Goal: Navigation & Orientation: Find specific page/section

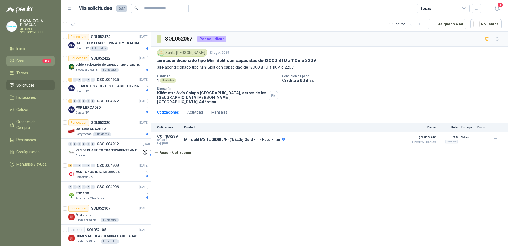
click at [20, 60] on span "Chat" at bounding box center [20, 61] width 8 height 6
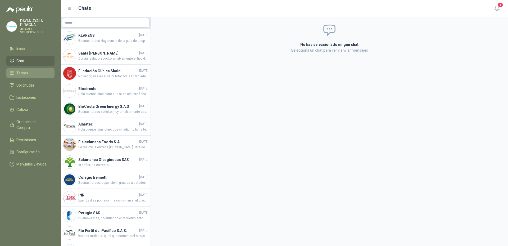
click at [28, 74] on li "Tareas" at bounding box center [31, 73] width 42 height 6
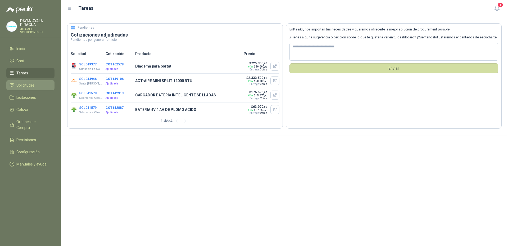
click at [40, 89] on link "Solicitudes" at bounding box center [30, 85] width 48 height 10
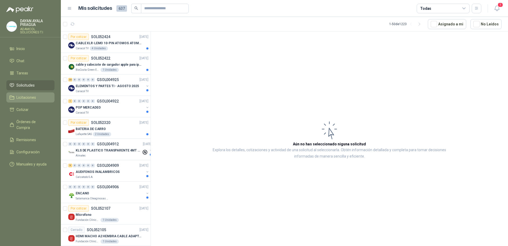
click at [31, 96] on span "Licitaciones" at bounding box center [26, 97] width 20 height 6
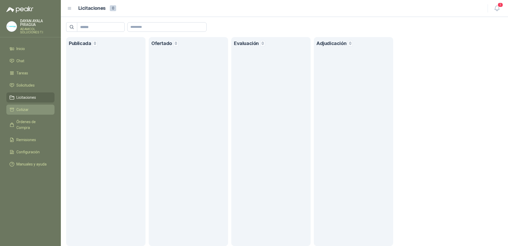
click at [22, 111] on span "Cotizar" at bounding box center [22, 110] width 12 height 6
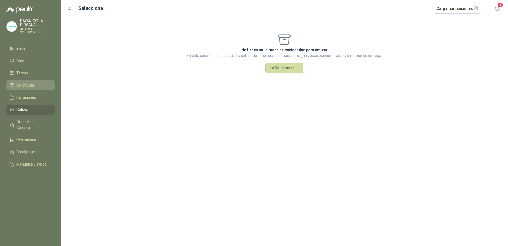
click at [29, 83] on span "Solicitudes" at bounding box center [25, 85] width 18 height 6
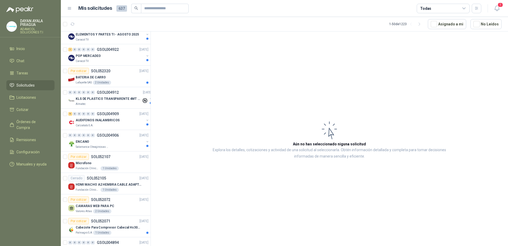
scroll to position [159, 0]
